Goal: Task Accomplishment & Management: Manage account settings

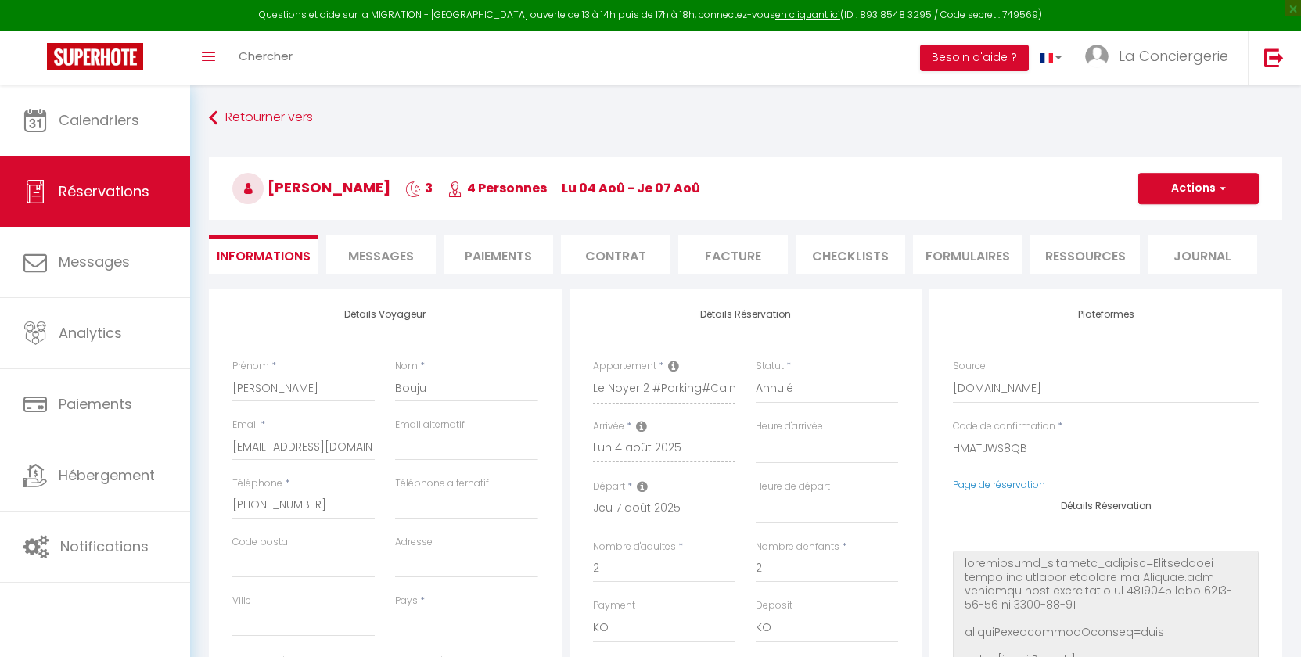
select select
select select "44284"
select select "0"
select select
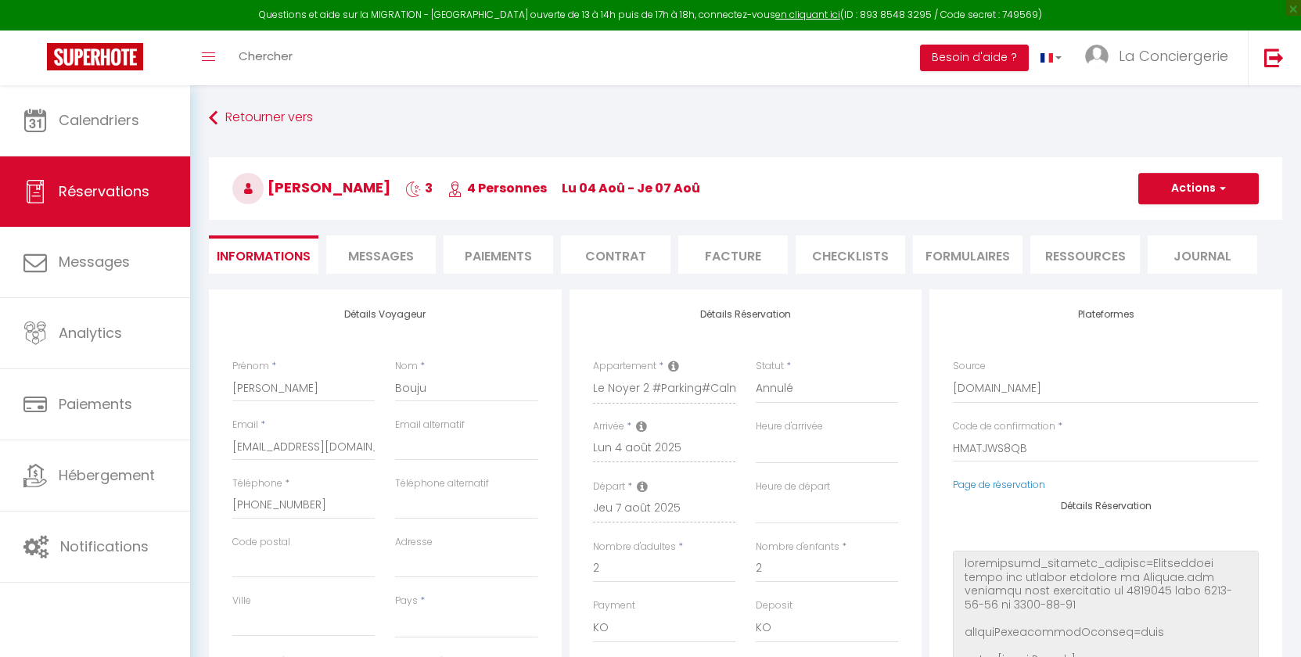
select select "10"
select select "14"
select select "1"
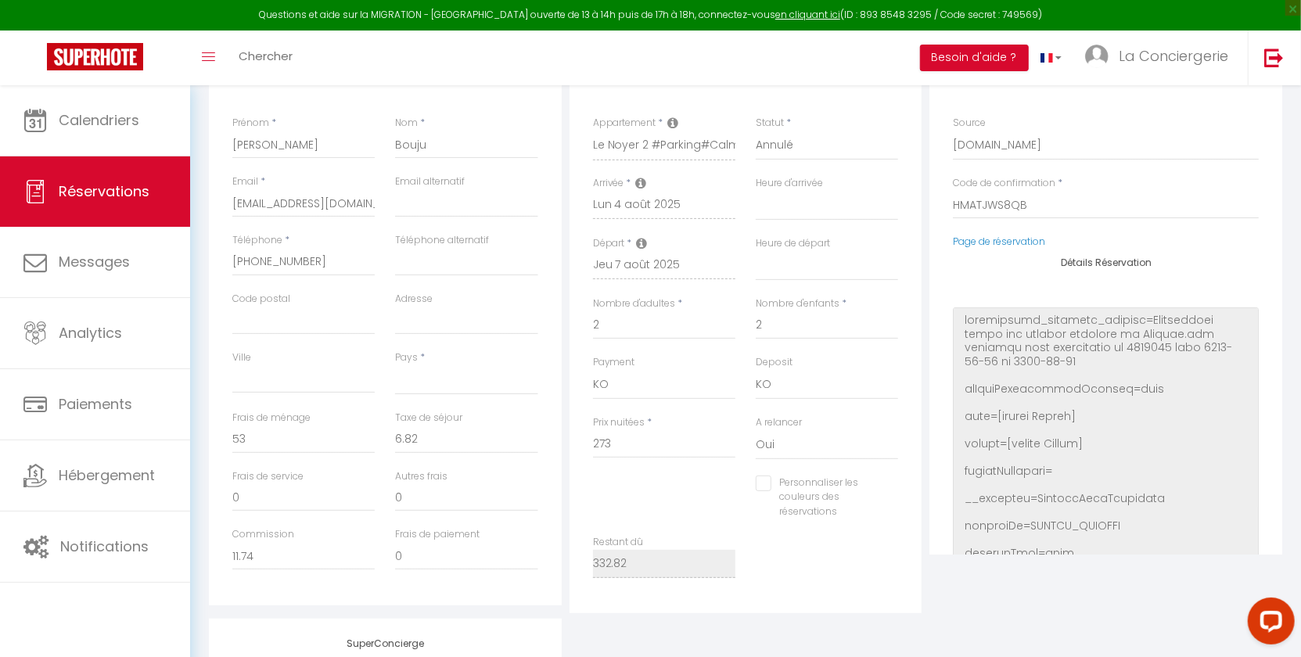
scroll to position [99, 0]
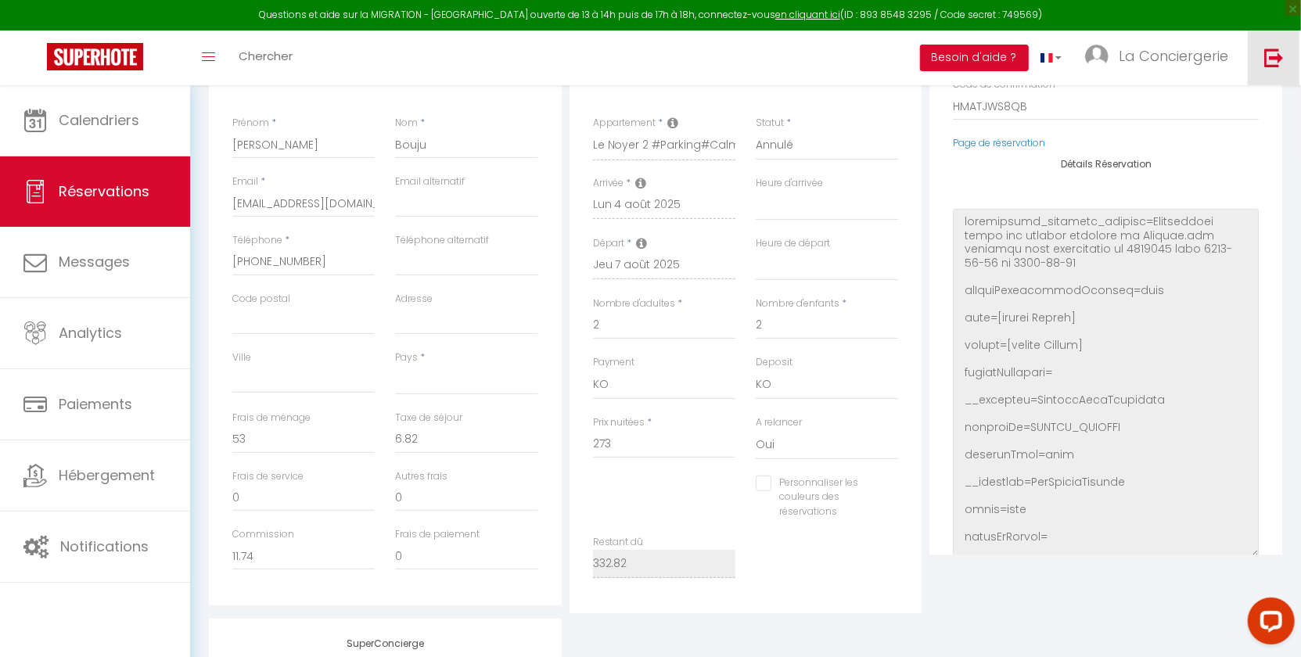
click at [1292, 60] on link at bounding box center [1274, 58] width 52 height 55
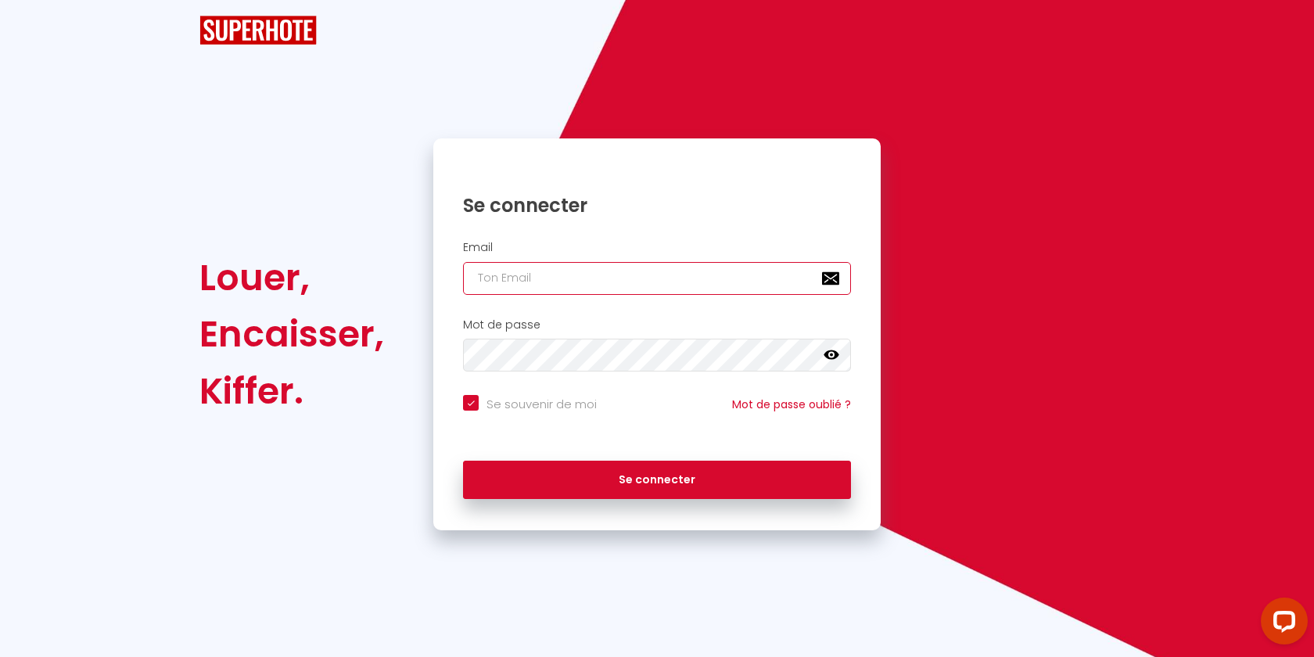
type input "[EMAIL_ADDRESS][DOMAIN_NAME]"
checkbox input "true"
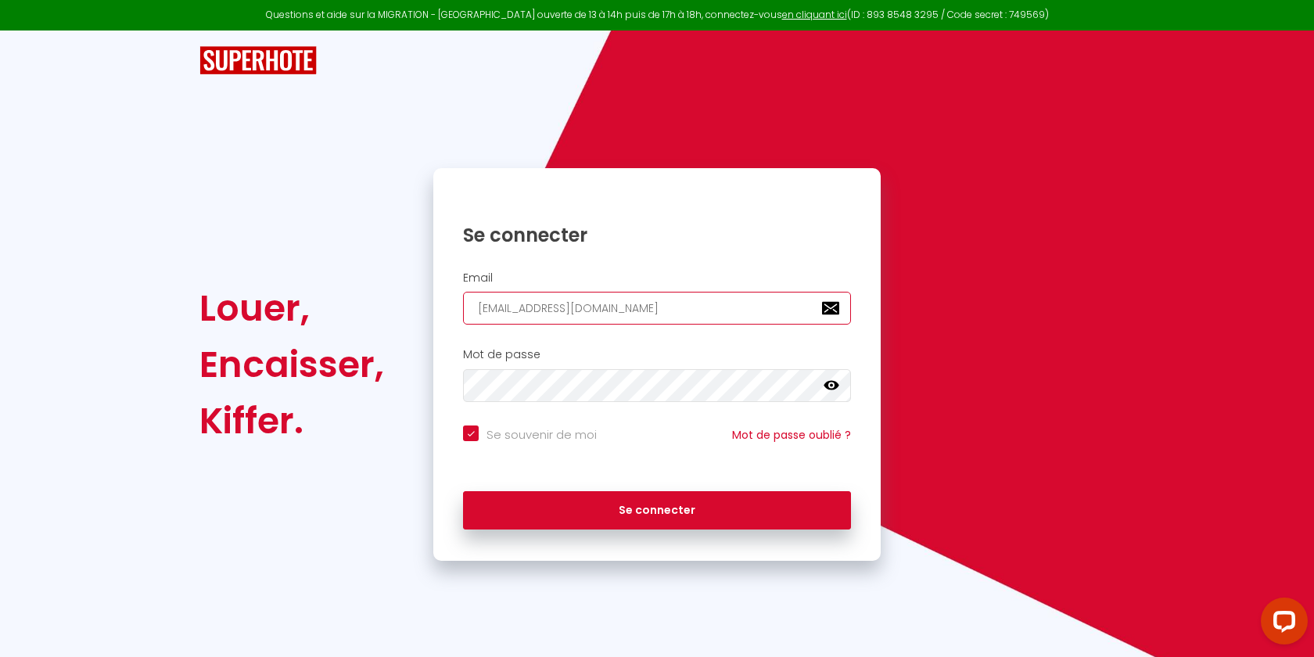
click at [591, 304] on input "[EMAIL_ADDRESS][DOMAIN_NAME]" at bounding box center [657, 308] width 388 height 33
paste input "[EMAIL_ADDRESS]"
type input "[EMAIL_ADDRESS][DOMAIN_NAME]"
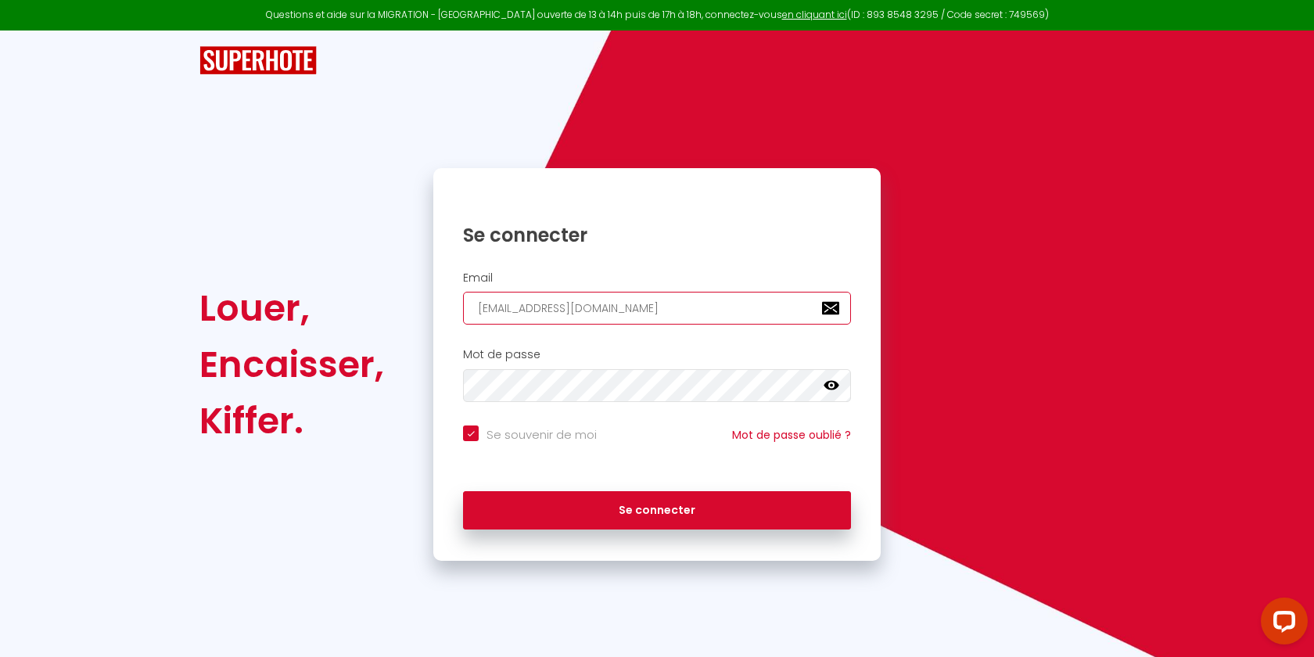
checkbox input "true"
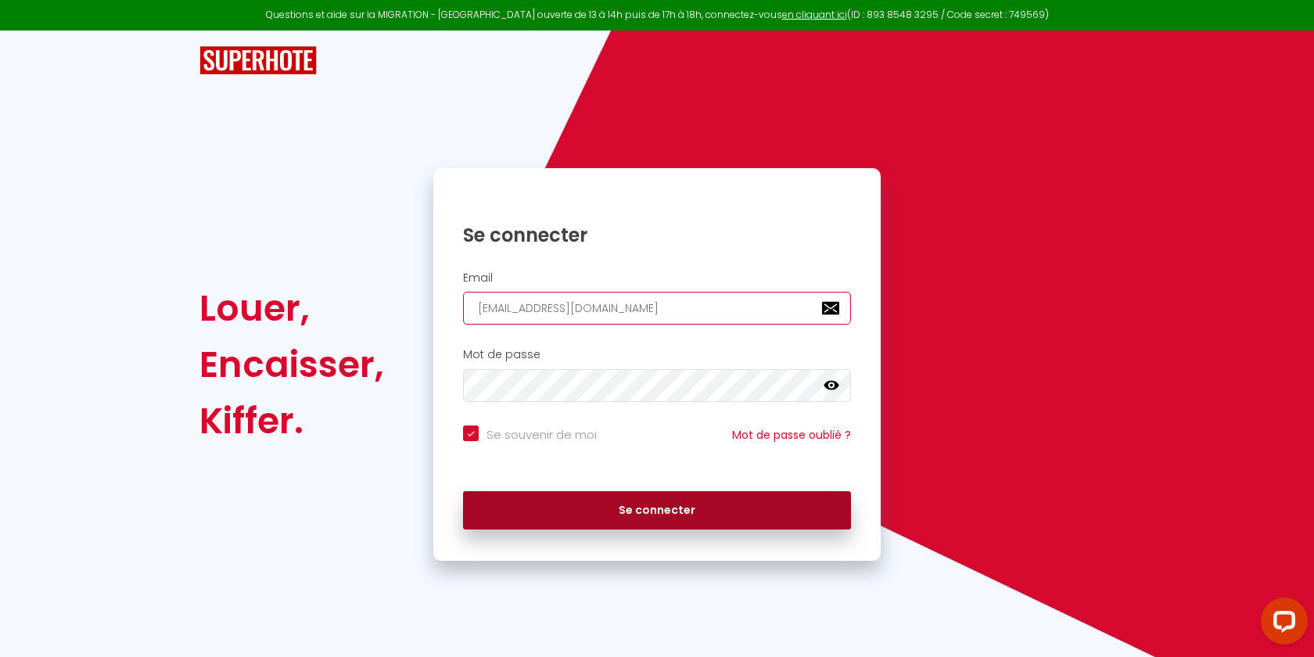
type input "[EMAIL_ADDRESS][DOMAIN_NAME]"
click at [588, 523] on button "Se connecter" at bounding box center [657, 510] width 388 height 39
checkbox input "true"
